Goal: Task Accomplishment & Management: Use online tool/utility

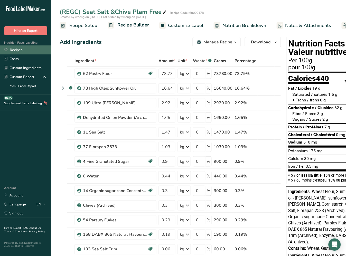
click at [11, 52] on link "Recipes" at bounding box center [25, 49] width 51 height 9
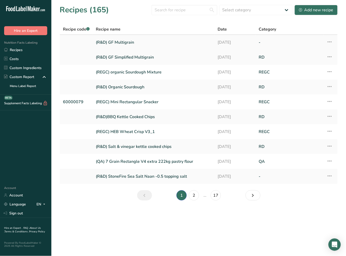
click at [117, 43] on link "(R&D) GF Multigrain" at bounding box center [154, 42] width 116 height 11
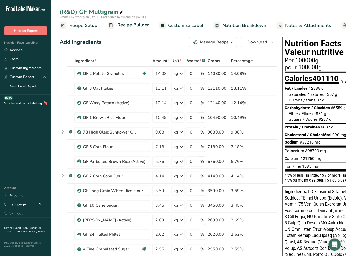
click at [93, 29] on link "Recipe Setup" at bounding box center [79, 26] width 38 height 12
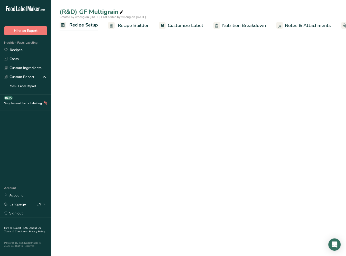
click at [93, 26] on span "Recipe Setup" at bounding box center [83, 25] width 29 height 7
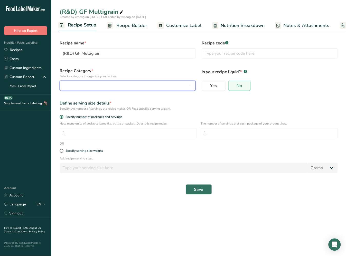
click at [107, 84] on div "button" at bounding box center [126, 86] width 126 height 6
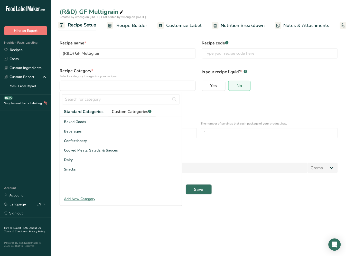
click at [125, 112] on span "Custom Categories .a-a{fill:#347362;}.b-a{fill:#fff;}" at bounding box center [132, 112] width 40 height 6
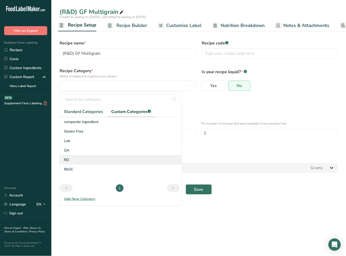
click at [69, 159] on span "RD" at bounding box center [66, 159] width 5 height 5
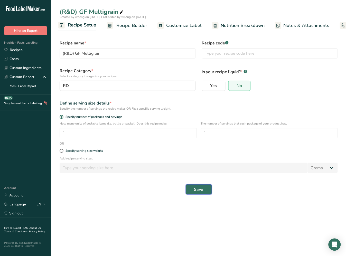
click at [203, 194] on button "Save" at bounding box center [199, 190] width 26 height 10
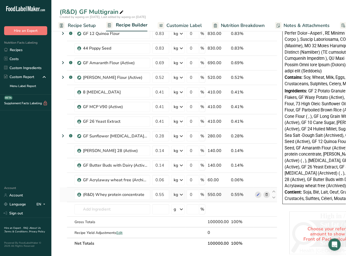
scroll to position [200, 0]
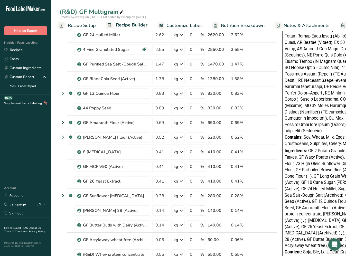
drag, startPoint x: 244, startPoint y: 22, endPoint x: 247, endPoint y: 25, distance: 3.7
click at [244, 22] on span "Nutrition Breakdown" at bounding box center [243, 25] width 44 height 7
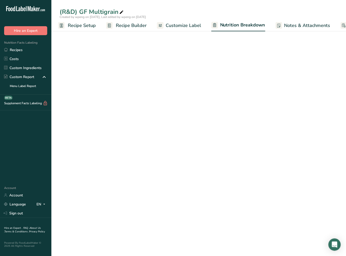
scroll to position [0, 43]
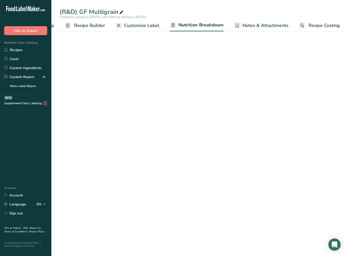
select select "Calories"
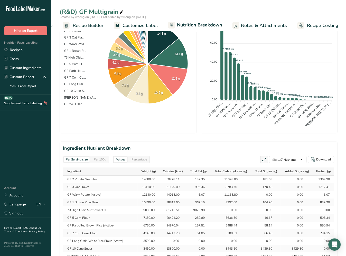
scroll to position [228, 0]
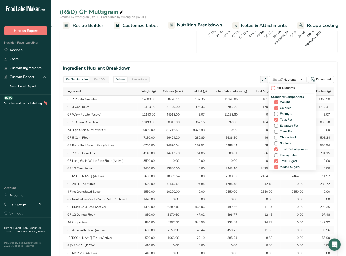
click at [273, 86] on span at bounding box center [273, 88] width 4 height 4
click at [273, 86] on input "All Nutrients" at bounding box center [272, 87] width 3 height 3
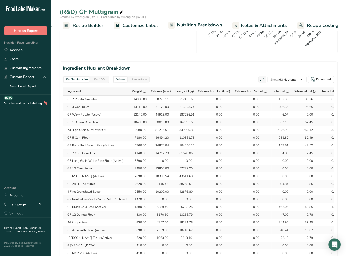
click at [91, 76] on div "Per Serving size Per 100g" at bounding box center [86, 79] width 46 height 7
click at [95, 77] on div "Per 100g" at bounding box center [100, 80] width 17 height 6
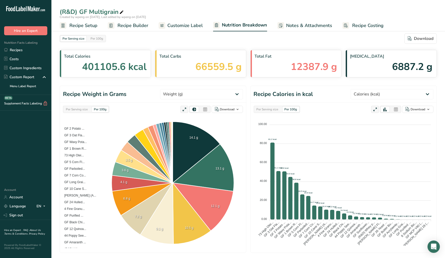
scroll to position [1, 0]
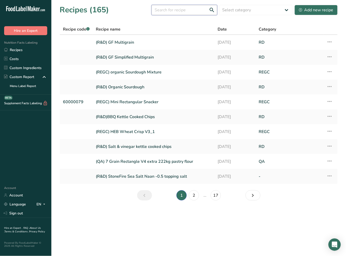
click at [165, 11] on input "text" at bounding box center [185, 10] width 66 height 10
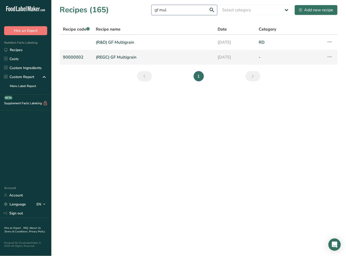
type input "gf mul"
click at [118, 57] on link "(REGC) GF Multigrain" at bounding box center [154, 57] width 116 height 11
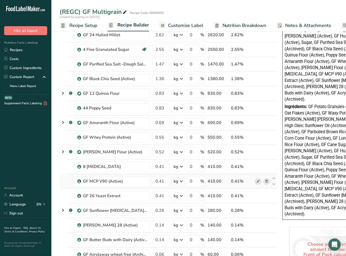
scroll to position [314, 0]
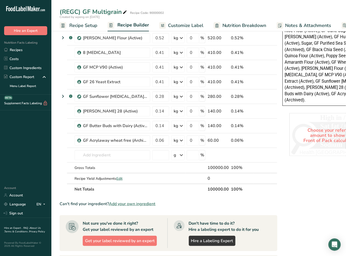
click at [246, 26] on span "Nutrition Breakdown" at bounding box center [245, 25] width 44 height 7
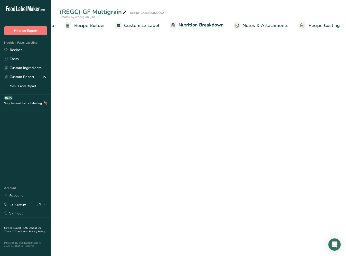
select select "Calories"
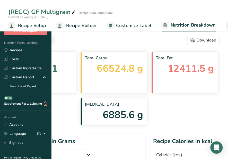
select select "Calories"
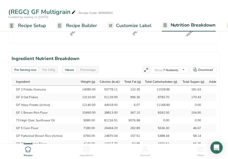
scroll to position [400, 0]
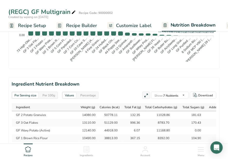
click at [51, 92] on div "Per Serving size Per 100g" at bounding box center [35, 94] width 46 height 7
click at [52, 93] on div "Per 100g" at bounding box center [48, 95] width 17 height 6
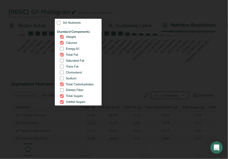
click at [184, 96] on div "Show: 7 Nutrients All Nutrients Standard Components Weight Calories Energy KJ T…" at bounding box center [170, 94] width 38 height 7
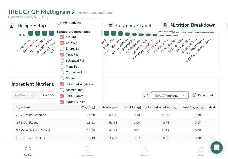
click at [180, 96] on button "Show: 7 Nutrients" at bounding box center [170, 94] width 38 height 7
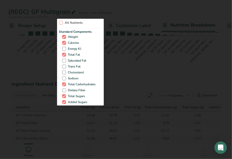
click at [60, 23] on span at bounding box center [61, 23] width 4 height 4
click at [60, 23] on input "All Nutrients" at bounding box center [60, 22] width 3 height 3
checkbox input "true"
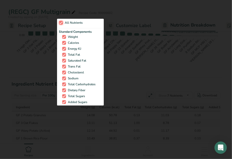
checkbox input "true"
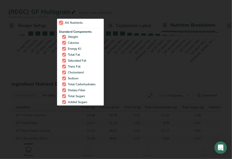
checkbox input "true"
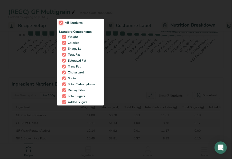
checkbox input "true"
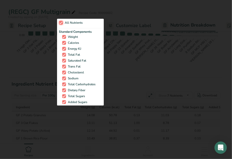
checkbox input "true"
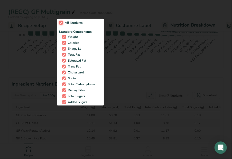
checkbox input "true"
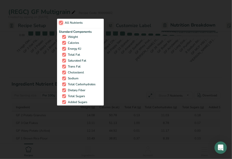
checkbox input "true"
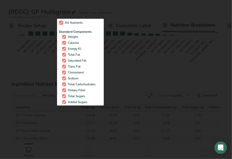
checkbox input "true"
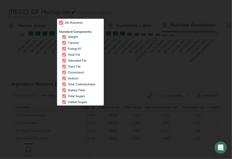
checkbox input "true"
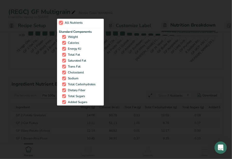
checkbox input "true"
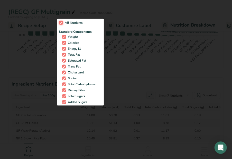
checkbox input "true"
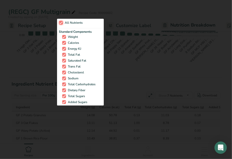
checkbox input "true"
click at [122, 81] on div "All Nutrients Standard Components Weight Calories Energy KJ Total Fat Saturated…" at bounding box center [116, 62] width 118 height 88
click at [163, 93] on div "All Nutrients Standard Components Weight Calories Energy KJ Total Fat Saturated…" at bounding box center [116, 62] width 118 height 88
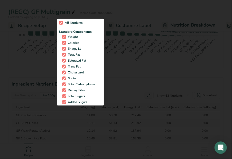
click at [187, 96] on div at bounding box center [116, 79] width 232 height 159
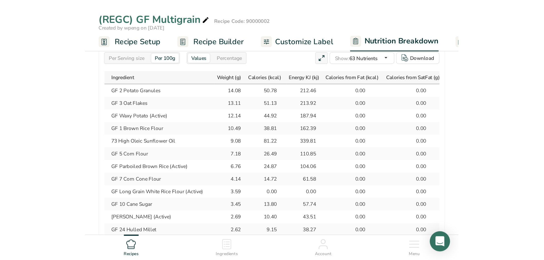
scroll to position [457, 0]
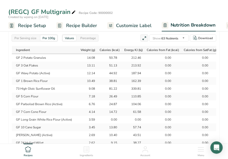
select select "Calories"
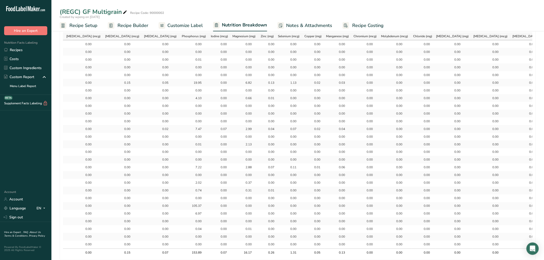
scroll to position [0, 1301]
